Goal: Task Accomplishment & Management: Use online tool/utility

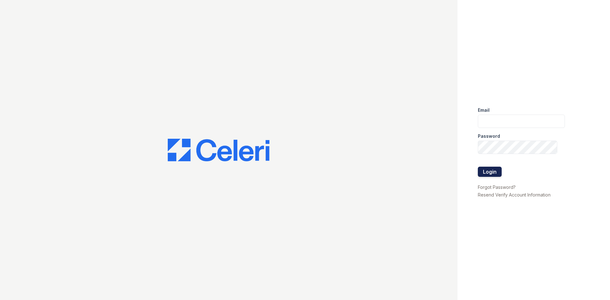
type input "arriveminnetonka@trinity-pm.com"
click at [484, 173] on button "Login" at bounding box center [490, 172] width 24 height 10
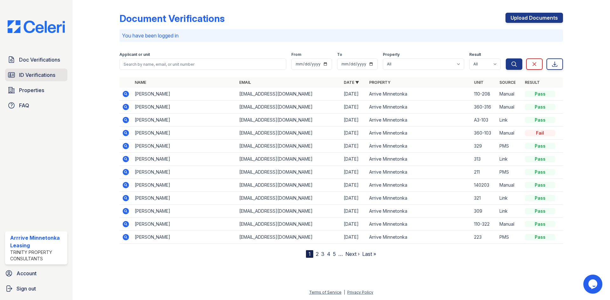
click at [45, 75] on span "ID Verifications" at bounding box center [37, 75] width 36 height 8
